Goal: Task Accomplishment & Management: Manage account settings

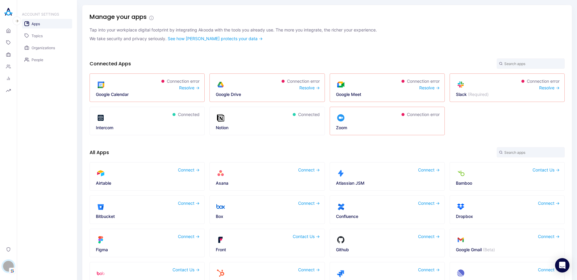
click at [11, 263] on div "S" at bounding box center [8, 266] width 11 height 11
click at [51, 234] on button "Switch Tenant" at bounding box center [41, 232] width 44 height 9
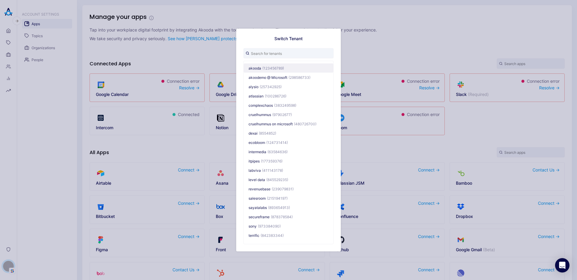
click at [261, 70] on button "akooda (123456789)" at bounding box center [288, 68] width 89 height 9
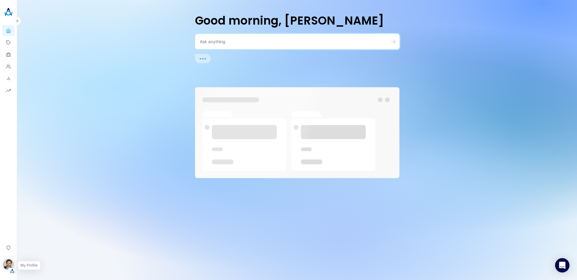
click at [8, 263] on img "button" at bounding box center [8, 264] width 11 height 11
click at [44, 231] on button "Switch Tenant" at bounding box center [41, 226] width 44 height 9
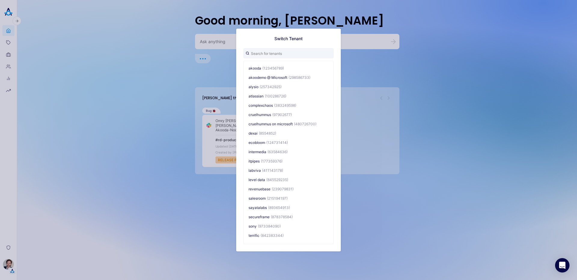
click at [43, 262] on div "Switch Tenant akooda (123456789) akoodemo @ Microsoft (298586733) alysio (25734…" at bounding box center [288, 140] width 577 height 280
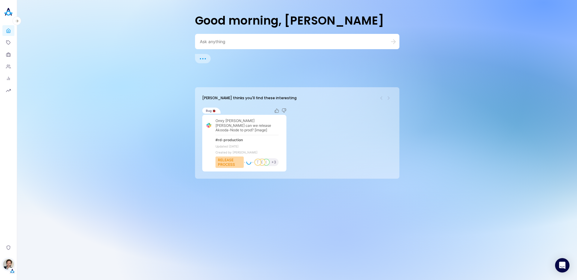
click at [7, 265] on img "button" at bounding box center [8, 264] width 11 height 11
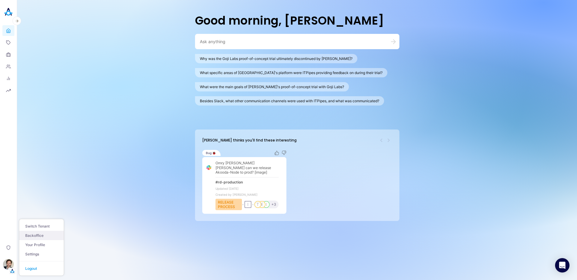
click at [34, 236] on link "Backoffice" at bounding box center [41, 235] width 44 height 9
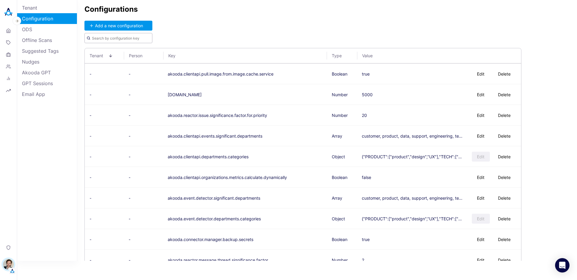
click at [89, 35] on input "text" at bounding box center [118, 38] width 68 height 10
click at [106, 42] on input "text" at bounding box center [118, 38] width 68 height 10
paste input "total.time.to.scan.in.seconds"
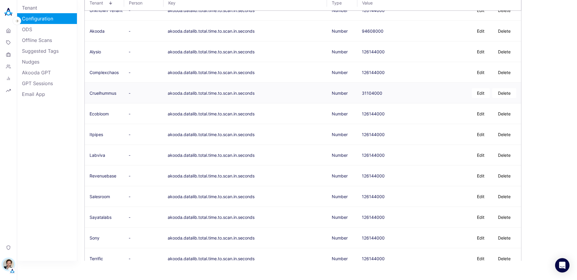
scroll to position [72, 0]
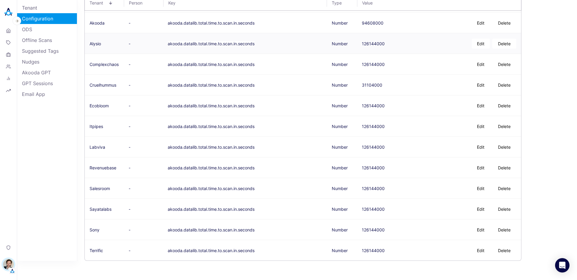
click at [364, 44] on div "126144000" at bounding box center [373, 43] width 23 height 5
copy div "126144000"
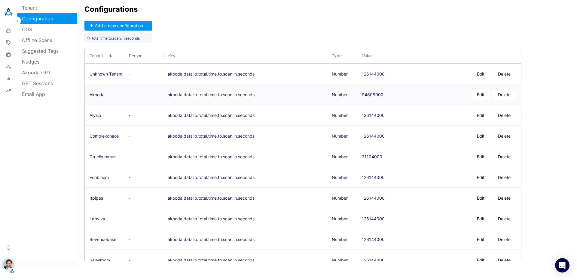
click at [368, 95] on div "94608000" at bounding box center [373, 94] width 22 height 5
copy div "94608000"
click at [374, 196] on div "126144000" at bounding box center [373, 198] width 23 height 5
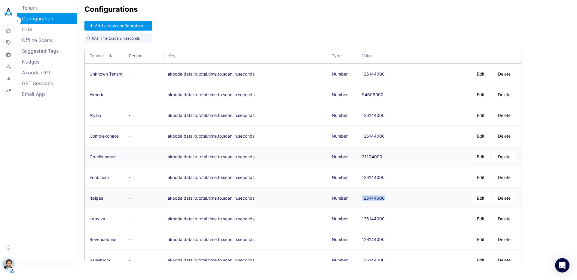
copy div "126144000"
click at [135, 37] on input "total.time.to.scan.in.seconds" at bounding box center [118, 38] width 68 height 10
paste input "akooda.scheduler.disabled.apps.for.automatic.scan"
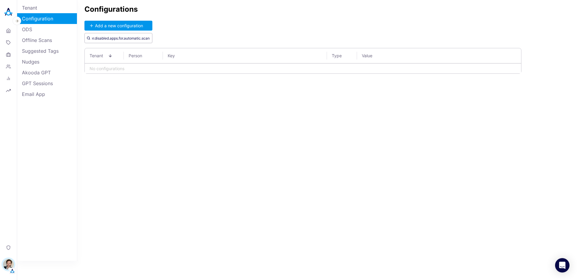
click at [122, 39] on input "akooda.scheduler.disabled.apps.for.automatic.scan" at bounding box center [118, 38] width 68 height 10
drag, startPoint x: 108, startPoint y: 37, endPoint x: 60, endPoint y: 39, distance: 47.5
click at [60, 39] on div "Tenant Configuration ODS Offline Scans Suggested Tags Nudges Akooda GPT GPT Ses…" at bounding box center [296, 130] width 559 height 261
click at [134, 38] on input "akooda.scheduler.disabled.apps.for.automatic.scan" at bounding box center [118, 38] width 68 height 10
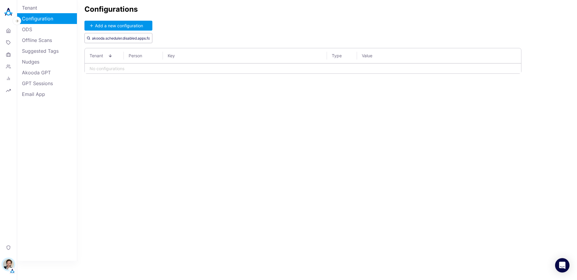
drag, startPoint x: 129, startPoint y: 39, endPoint x: 181, endPoint y: 38, distance: 52.6
click at [181, 38] on div "Configurations Add a new configuration akooda.scheduler.disabled.apps.for.autom…" at bounding box center [326, 130] width 499 height 261
click at [132, 39] on input "akooda.scheduler.disabled.apps.for.automatic.scan" at bounding box center [118, 38] width 68 height 10
drag, startPoint x: 131, startPoint y: 39, endPoint x: 178, endPoint y: 38, distance: 47.5
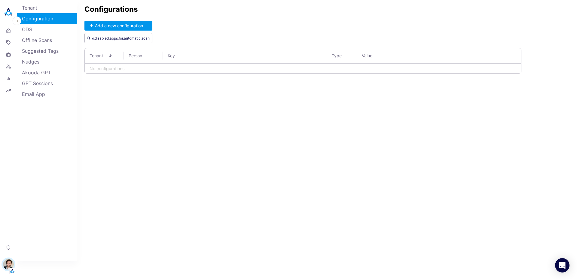
click at [178, 38] on div "Configurations Add a new configuration akooda.scheduler.disabled.apps.for.autom…" at bounding box center [326, 130] width 499 height 261
click at [175, 38] on div "Configurations Add a new configuration akooda.scheduler.disabled.apps.for.autom…" at bounding box center [326, 130] width 499 height 261
click at [172, 43] on div "Configurations Add a new configuration akooda.scheduler.disabled.apps.for.autom…" at bounding box center [326, 130] width 499 height 261
click at [139, 38] on input "akooda.scheduler.disabled.apps.for.automatic.scan" at bounding box center [118, 38] width 68 height 10
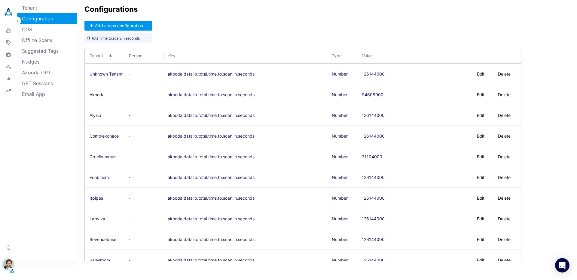
click at [227, 31] on div "Configurations Add a new configuration total.time.to.scan.in.seconds Tenant Per…" at bounding box center [326, 130] width 499 height 261
click at [376, 73] on div "126144000" at bounding box center [373, 73] width 23 height 5
click at [372, 116] on div "126144000" at bounding box center [373, 115] width 23 height 5
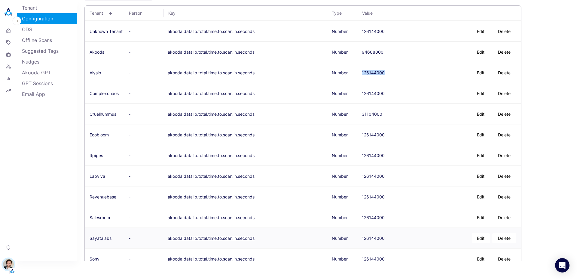
scroll to position [72, 0]
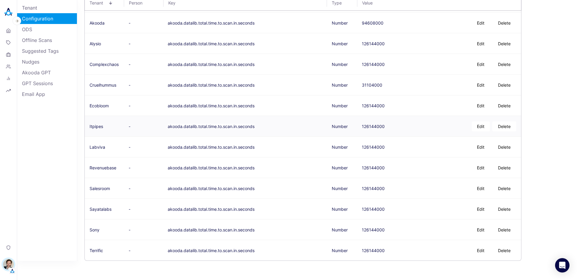
click at [372, 126] on div "126144000" at bounding box center [373, 126] width 23 height 5
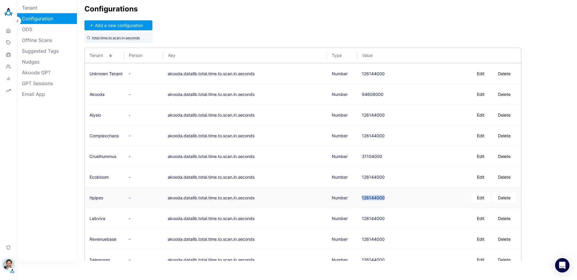
scroll to position [0, 0]
click at [366, 95] on div "94608000" at bounding box center [373, 94] width 22 height 5
click at [368, 157] on div "31104000" at bounding box center [372, 156] width 20 height 5
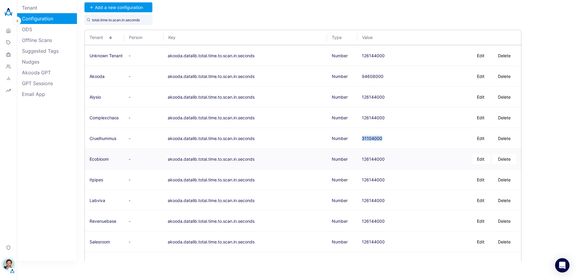
scroll to position [36, 0]
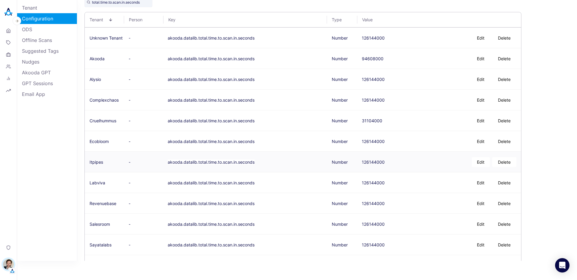
click at [393, 162] on div "126144000" at bounding box center [413, 162] width 103 height 16
drag, startPoint x: 383, startPoint y: 162, endPoint x: 358, endPoint y: 164, distance: 25.3
click at [358, 164] on td "126144000 Edit Delete" at bounding box center [439, 162] width 164 height 21
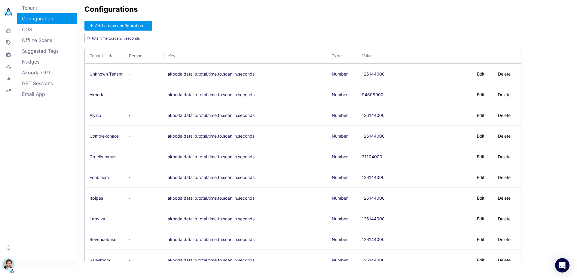
click at [123, 38] on input "total.time.to.scan.in.seconds" at bounding box center [118, 38] width 68 height 10
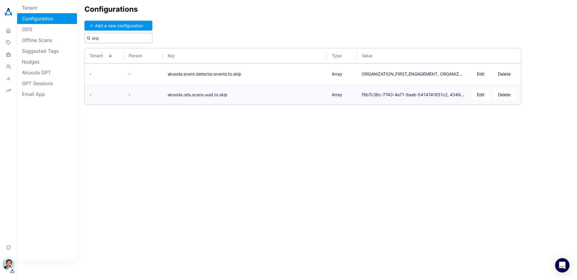
type input "skip"
click at [416, 92] on div "f9b7c36c-7743-4a71-9aab-5414741651c2, 434913ab-7d63-474c-bbba-7a67f6f43084" at bounding box center [413, 94] width 103 height 5
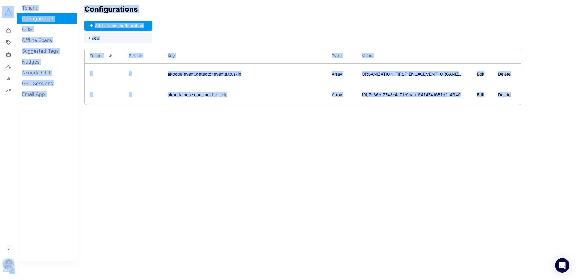
click at [409, 116] on div "Configurations Add a new configuration skip Tenant Person Key Type Value - - ak…" at bounding box center [326, 130] width 499 height 261
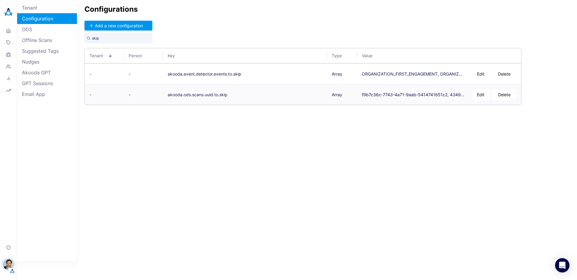
click at [481, 95] on button "Edit" at bounding box center [480, 95] width 18 height 10
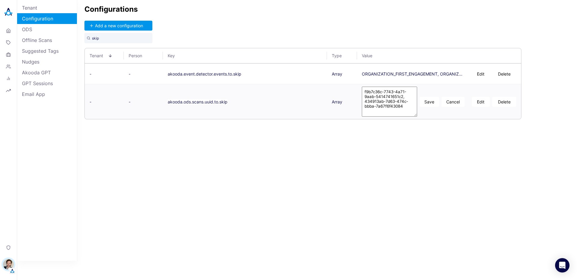
click at [397, 97] on textarea "f9b7c36c-7743-4a71-9aab-5414741651c2, 434913ab-7d63-474c-bbba-7a67f6f43084" at bounding box center [389, 102] width 55 height 30
type textarea "f4500846-2853-4ba4-9ec7-38a0aee0be30,8ca7efca-e1df-4912-87d2-ad9246514151,b9e3d…"
click at [361, 174] on div "Configurations Add a new configuration skip Tenant Person Key Type Value - - ak…" at bounding box center [326, 130] width 499 height 261
click at [428, 103] on button "Save" at bounding box center [429, 102] width 20 height 10
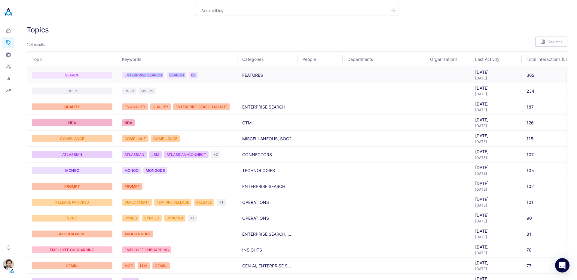
drag, startPoint x: 126, startPoint y: 74, endPoint x: 206, endPoint y: 75, distance: 80.2
click at [206, 75] on div "ENTERPRISE SEARCH SEARCH ES" at bounding box center [177, 75] width 111 height 7
click at [10, 55] on icon at bounding box center [8, 54] width 5 height 5
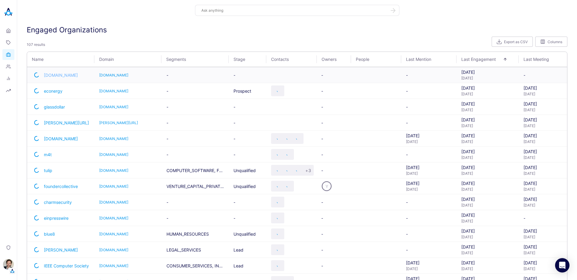
click at [65, 75] on span "[DOMAIN_NAME]" at bounding box center [61, 75] width 34 height 5
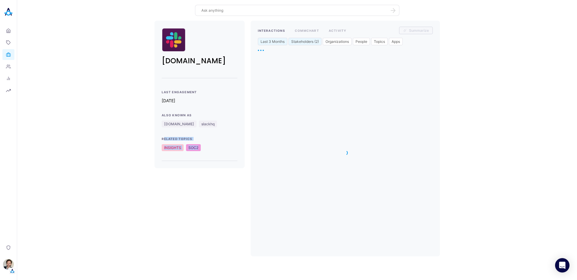
drag, startPoint x: 163, startPoint y: 139, endPoint x: 199, endPoint y: 154, distance: 38.8
click at [199, 154] on div "Last Engagement [DATE] Also Known As [DOMAIN_NAME] slackhq Related Topics INSIG…" at bounding box center [200, 125] width 76 height 71
click at [213, 149] on div "INSIGHTS SOC2" at bounding box center [200, 147] width 76 height 7
drag, startPoint x: 160, startPoint y: 149, endPoint x: 212, endPoint y: 150, distance: 52.0
click at [212, 150] on div "[DOMAIN_NAME] Last Engagement [DATE] Also Known As [DOMAIN_NAME] slackhq Relate…" at bounding box center [199, 95] width 90 height 148
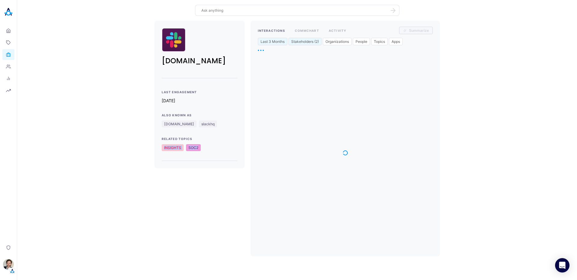
click at [211, 148] on div "INSIGHTS SOC2" at bounding box center [200, 147] width 76 height 7
drag, startPoint x: 207, startPoint y: 147, endPoint x: 152, endPoint y: 147, distance: 55.0
click at [152, 147] on div "[DOMAIN_NAME] Last Engagement [DATE] Also Known As [DOMAIN_NAME] slackhq Relate…" at bounding box center [297, 95] width 550 height 148
click at [217, 145] on div "INSIGHTS SOC2" at bounding box center [200, 147] width 76 height 7
click at [203, 148] on div "INSIGHTS SOC2" at bounding box center [200, 147] width 76 height 7
